Goal: Task Accomplishment & Management: Manage account settings

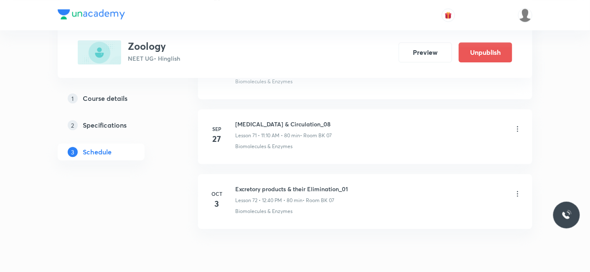
scroll to position [4664, 0]
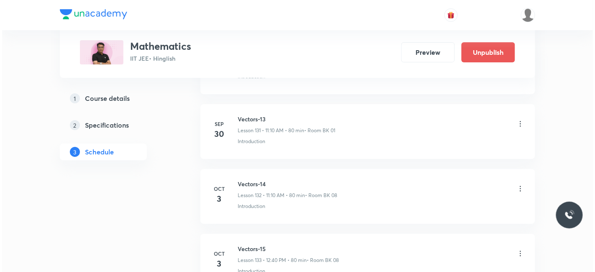
scroll to position [8987, 0]
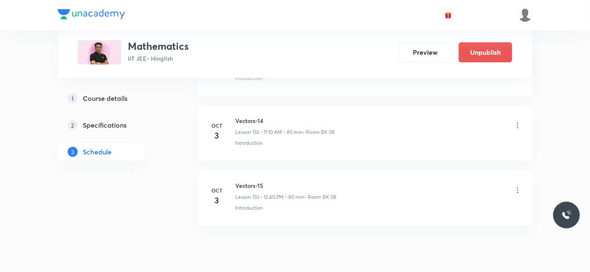
click at [519, 121] on icon at bounding box center [518, 125] width 8 height 8
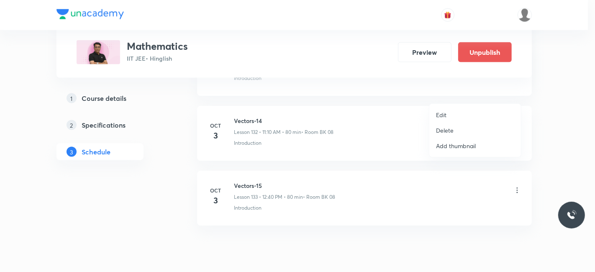
click at [441, 112] on p "Edit" at bounding box center [441, 114] width 10 height 9
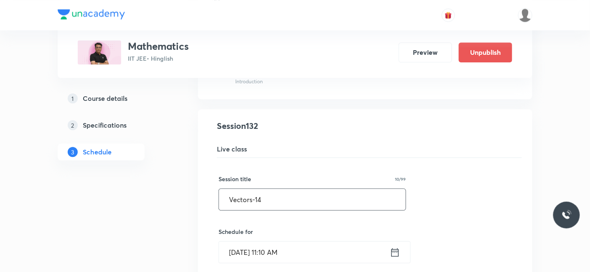
scroll to position [8552, 0]
drag, startPoint x: 287, startPoint y: 163, endPoint x: 149, endPoint y: 179, distance: 138.5
type input "#"
drag, startPoint x: 226, startPoint y: 169, endPoint x: 315, endPoint y: 171, distance: 89.5
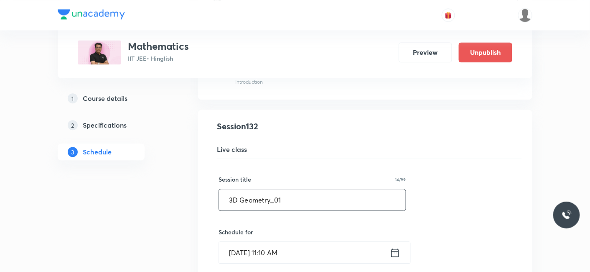
click at [315, 189] on input "3D Geometry_01" at bounding box center [312, 199] width 187 height 21
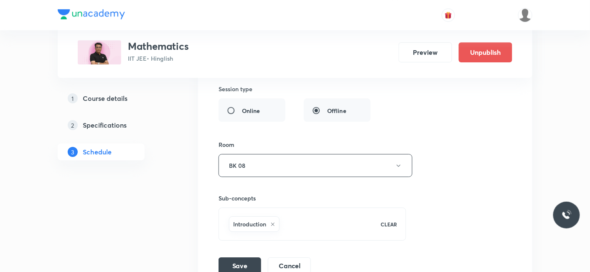
scroll to position [8877, 0]
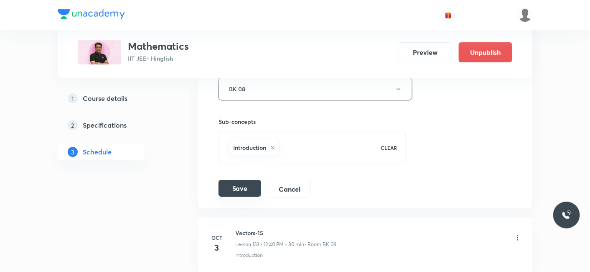
type input "3D Geometry_01"
click at [243, 180] on button "Save" at bounding box center [240, 188] width 43 height 17
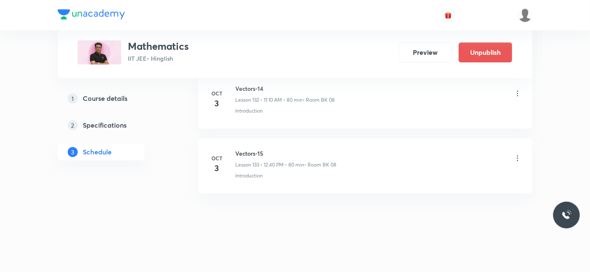
scroll to position [8604, 0]
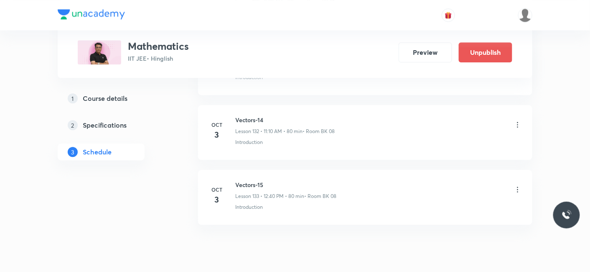
click at [519, 185] on icon at bounding box center [518, 189] width 8 height 8
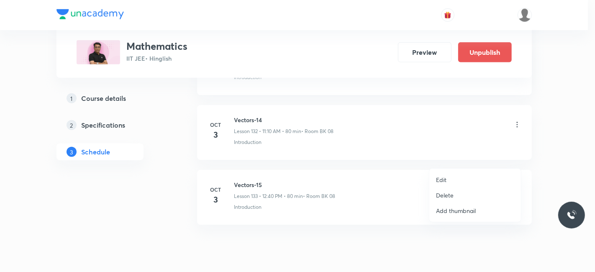
click at [444, 182] on p "Edit" at bounding box center [441, 179] width 10 height 9
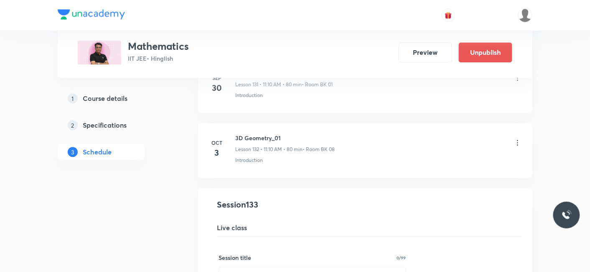
scroll to position [8543, 0]
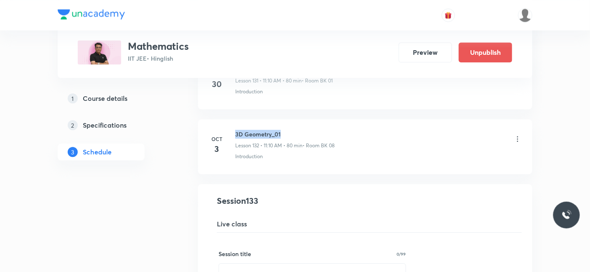
drag, startPoint x: 283, startPoint y: 98, endPoint x: 233, endPoint y: 100, distance: 50.6
click at [233, 119] on li "[DATE] 3D Geometry_01 Lesson 132 • 11:10 AM • 80 min • Room BK 08 Introduction" at bounding box center [365, 146] width 335 height 55
copy h6 "3D Geometry_01"
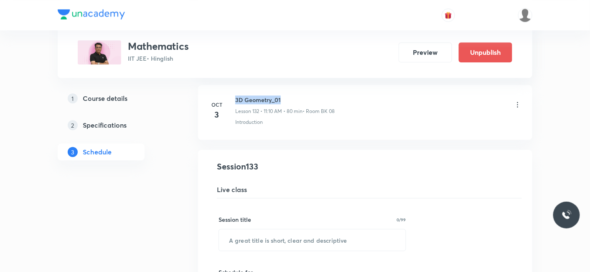
scroll to position [8590, 0]
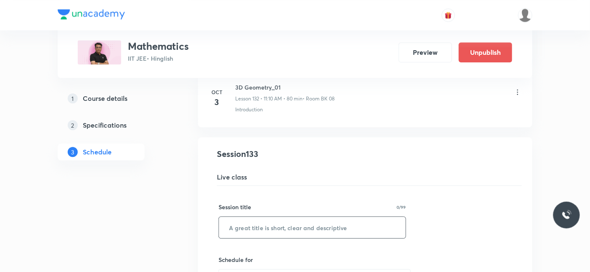
click at [268, 217] on input "text" at bounding box center [312, 227] width 187 height 21
paste input "3D Geometry_01"
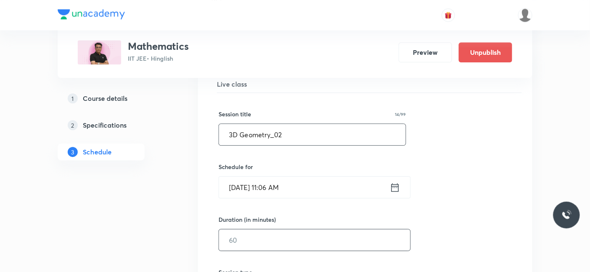
scroll to position [8914, 0]
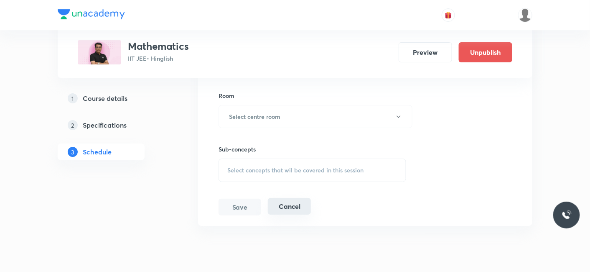
type input "3D Geometry_02"
click at [280, 198] on button "Cancel" at bounding box center [289, 206] width 43 height 17
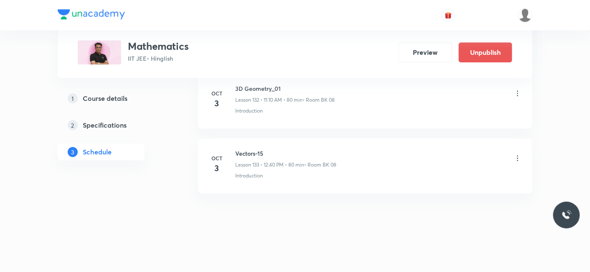
scroll to position [8604, 0]
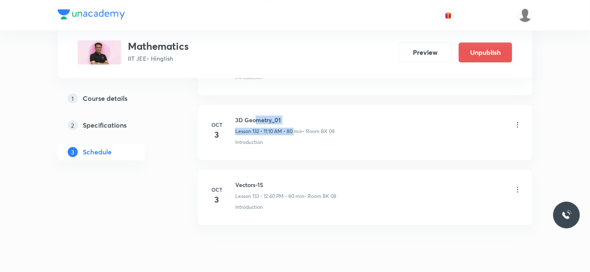
drag, startPoint x: 297, startPoint y: 95, endPoint x: 253, endPoint y: 91, distance: 44.1
click at [253, 115] on div "3D Geometry_01 Lesson 132 • 11:10 AM • 80 min • Room BK 08" at bounding box center [285, 125] width 100 height 20
click at [253, 115] on h6 "3D Geometry_01" at bounding box center [285, 119] width 100 height 9
drag, startPoint x: 231, startPoint y: 88, endPoint x: 286, endPoint y: 84, distance: 54.9
click at [286, 105] on li "[DATE] 3D Geometry_01 Lesson 132 • 11:10 AM • 80 min • Room BK 08 Introduction" at bounding box center [365, 132] width 335 height 55
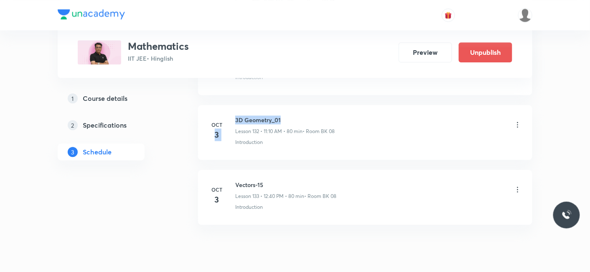
click at [286, 105] on li "[DATE] 3D Geometry_01 Lesson 132 • 11:10 AM • 80 min • Room BK 08 Introduction" at bounding box center [365, 132] width 335 height 55
drag, startPoint x: 236, startPoint y: 87, endPoint x: 282, endPoint y: 87, distance: 45.6
click at [282, 115] on h6 "3D Geometry_01" at bounding box center [285, 119] width 100 height 9
copy h6 "3D Geometry_01"
click at [519, 185] on icon at bounding box center [518, 189] width 8 height 8
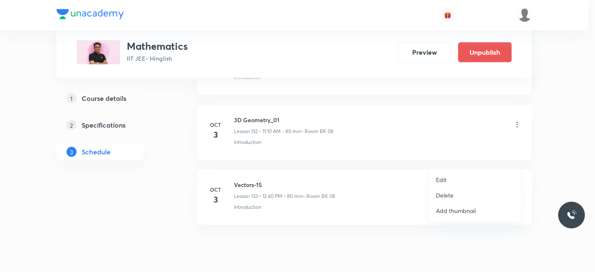
click at [445, 180] on p "Edit" at bounding box center [441, 179] width 10 height 9
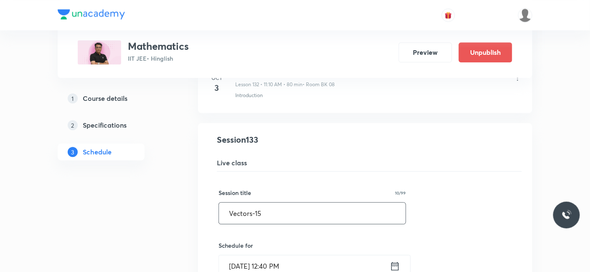
drag, startPoint x: 294, startPoint y: 180, endPoint x: 159, endPoint y: 180, distance: 135.1
paste input "3D Geometry_01"
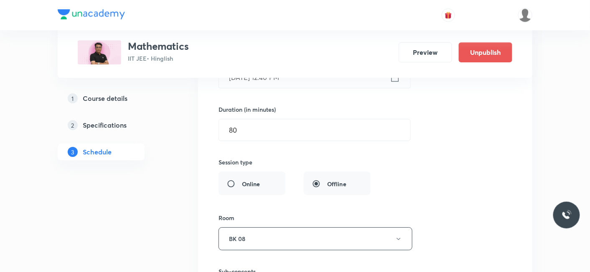
scroll to position [8836, 0]
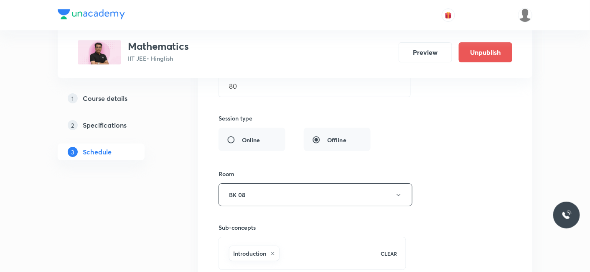
type input "3D Geometry_02"
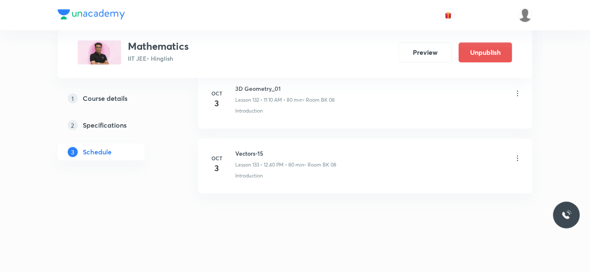
scroll to position [8604, 0]
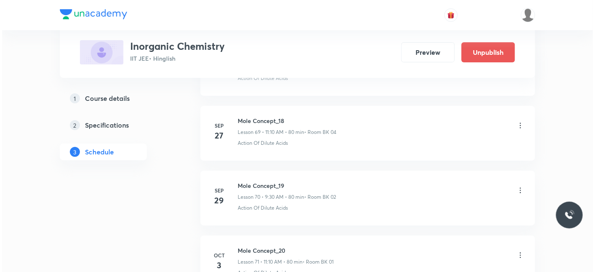
scroll to position [5036, 0]
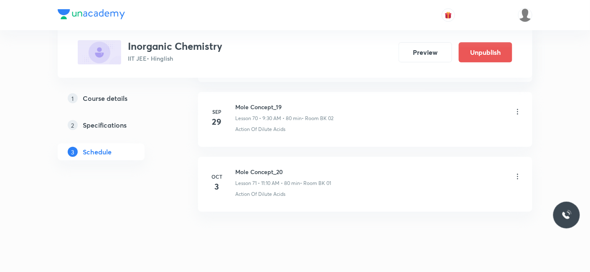
click at [521, 172] on icon at bounding box center [518, 176] width 8 height 8
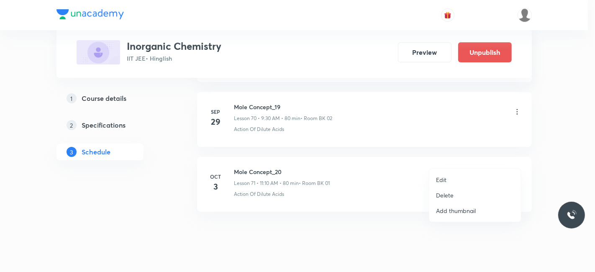
click at [442, 179] on p "Edit" at bounding box center [441, 179] width 10 height 9
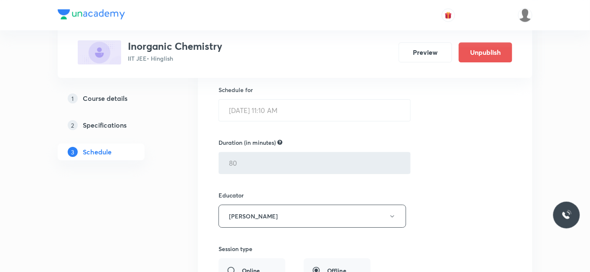
scroll to position [4648, 0]
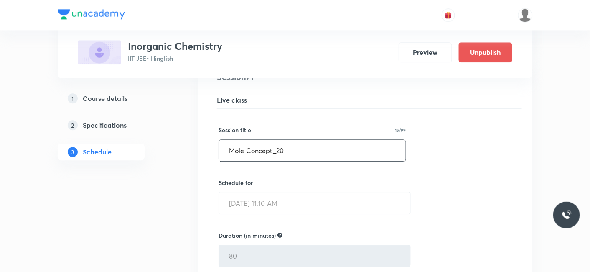
drag, startPoint x: 297, startPoint y: 126, endPoint x: 218, endPoint y: 131, distance: 79.2
click at [219, 139] on div "Mole Concept_20 ​" at bounding box center [313, 150] width 188 height 22
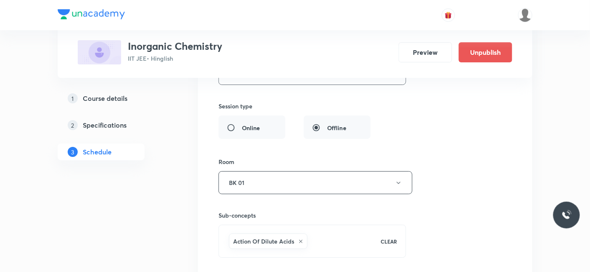
scroll to position [4926, 0]
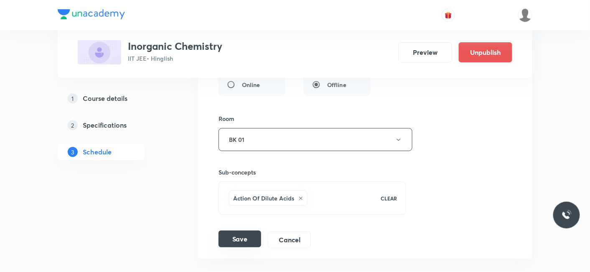
type input "Atomic Structure_01"
click at [242, 230] on button "Save" at bounding box center [240, 238] width 43 height 17
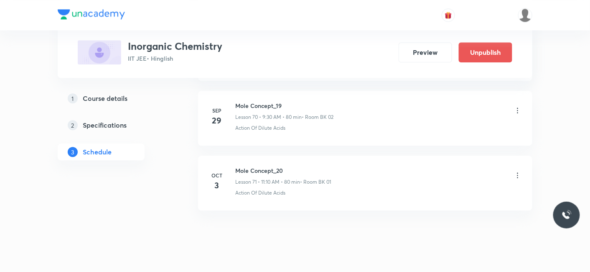
scroll to position [4600, 0]
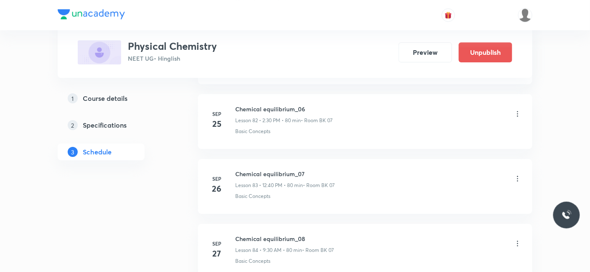
scroll to position [6005, 0]
click at [518, 177] on icon at bounding box center [518, 179] width 1 height 5
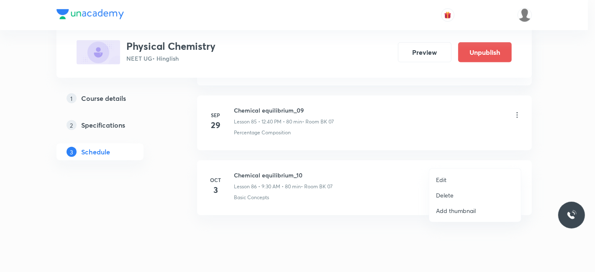
click at [442, 196] on p "Delete" at bounding box center [445, 195] width 18 height 9
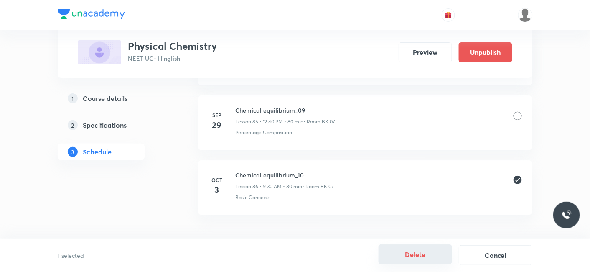
click at [417, 255] on button "Delete" at bounding box center [416, 254] width 74 height 20
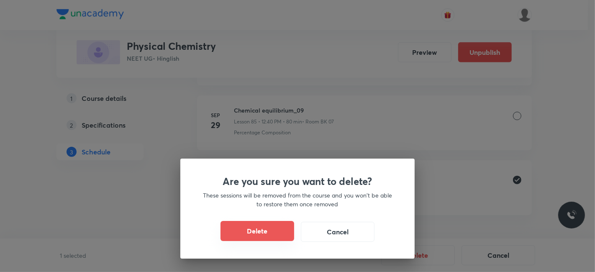
click at [252, 237] on button "Delete" at bounding box center [257, 231] width 74 height 20
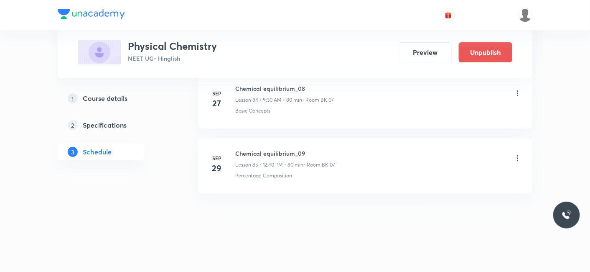
scroll to position [5940, 0]
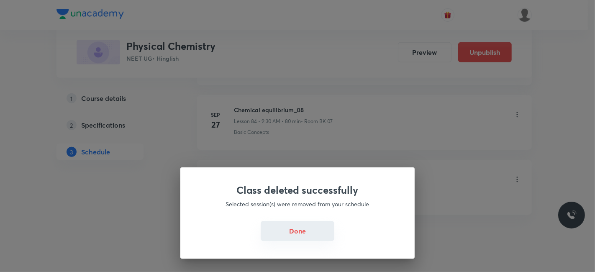
click at [290, 232] on button "Done" at bounding box center [298, 231] width 74 height 20
